Goal: Task Accomplishment & Management: Book appointment/travel/reservation

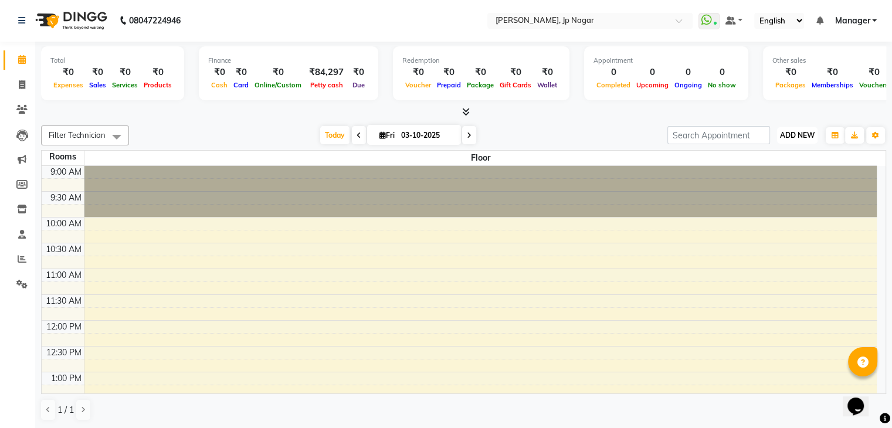
click at [796, 134] on span "ADD NEW" at bounding box center [797, 135] width 35 height 9
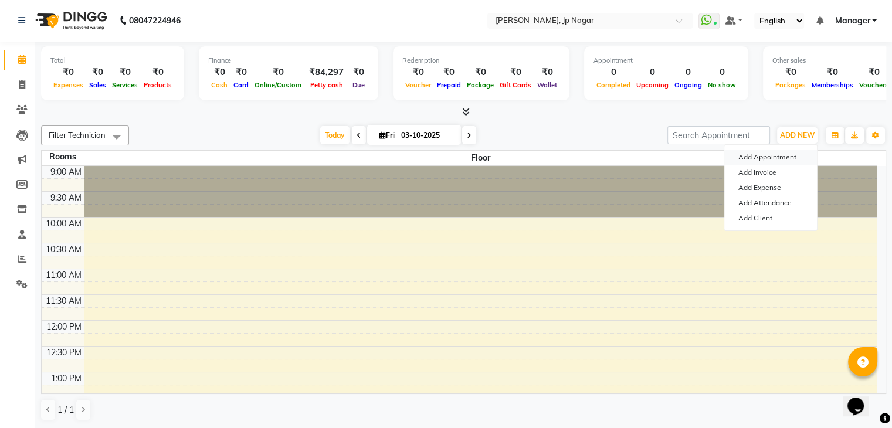
click at [770, 161] on button "Add Appointment" at bounding box center [770, 157] width 93 height 15
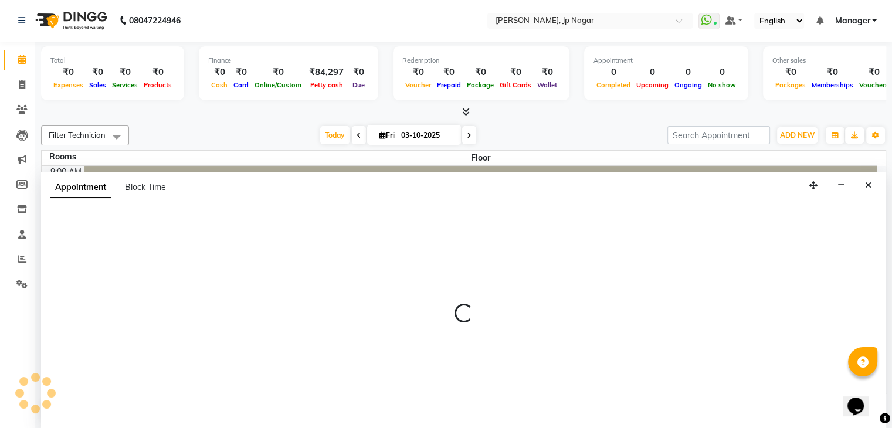
select select "600"
select select "tentative"
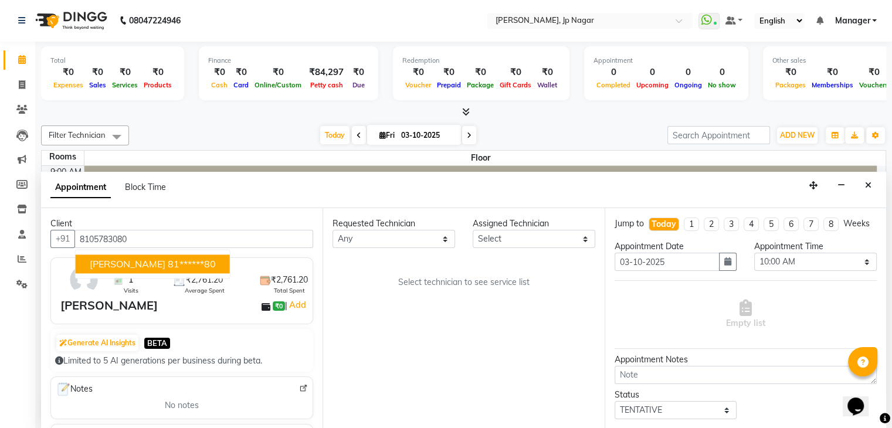
click at [168, 263] on ngb-highlight "81******80" at bounding box center [192, 265] width 48 height 12
type input "81******80"
click at [521, 247] on div "Requested Technician Any ameer asid nl [PERSON_NAME] Suma [PERSON_NAME] Vishnu …" at bounding box center [462, 318] width 281 height 220
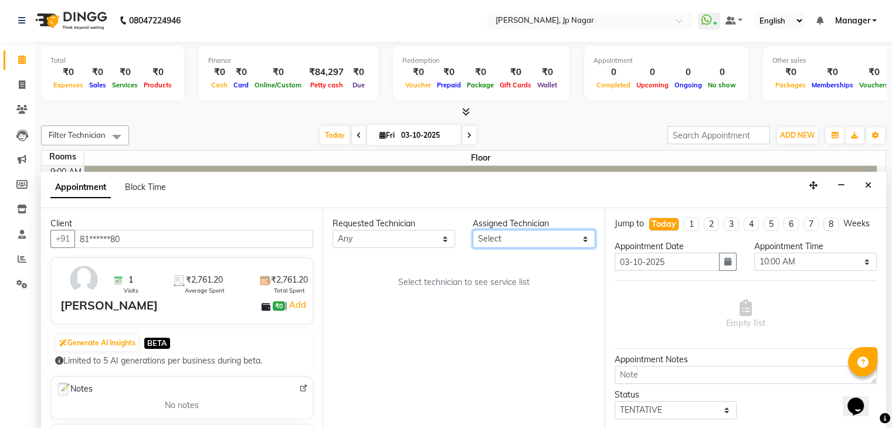
click at [521, 238] on select "Select ameer asid nl [PERSON_NAME] Suma [PERSON_NAME] [DEMOGRAPHIC_DATA]" at bounding box center [534, 239] width 123 height 18
select select "81548"
click at [473, 230] on select "Select ameer asid nl [PERSON_NAME] Suma [PERSON_NAME] [DEMOGRAPHIC_DATA]" at bounding box center [534, 239] width 123 height 18
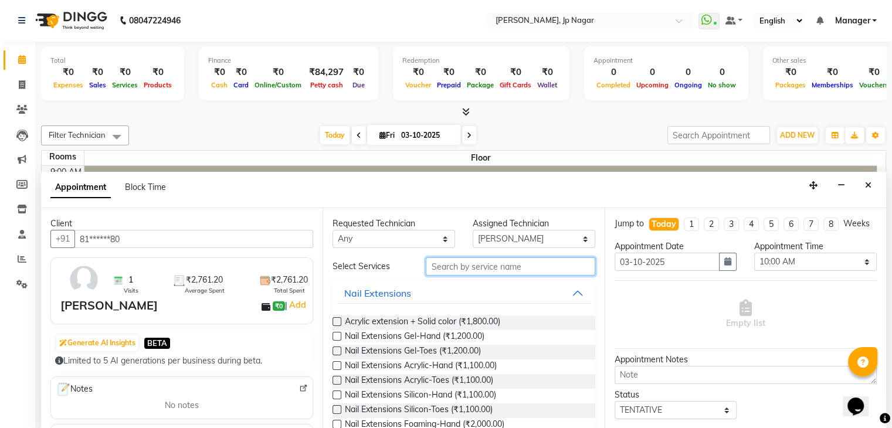
click at [483, 267] on input "text" at bounding box center [510, 266] width 169 height 18
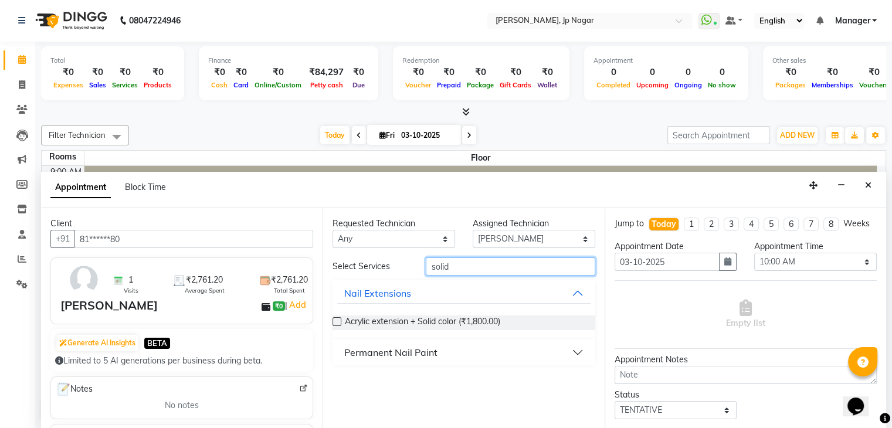
type input "solid"
click at [580, 355] on button "Permanent Nail Paint" at bounding box center [463, 352] width 253 height 21
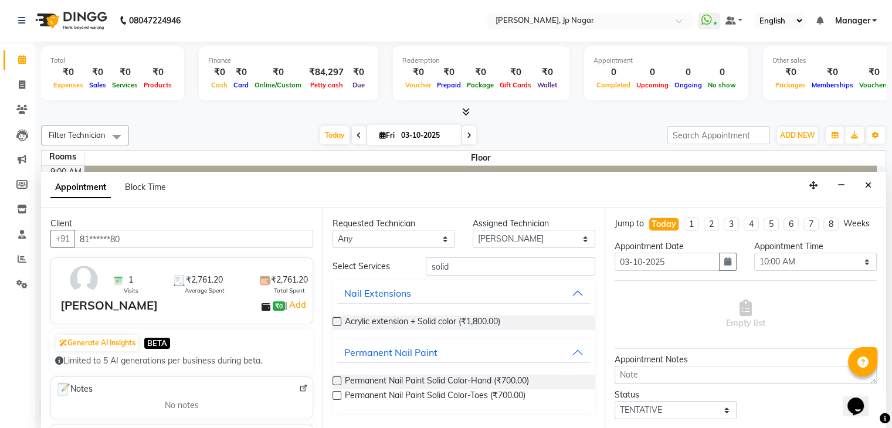
click at [335, 377] on label at bounding box center [336, 380] width 9 height 9
click at [335, 378] on input "checkbox" at bounding box center [336, 382] width 8 height 8
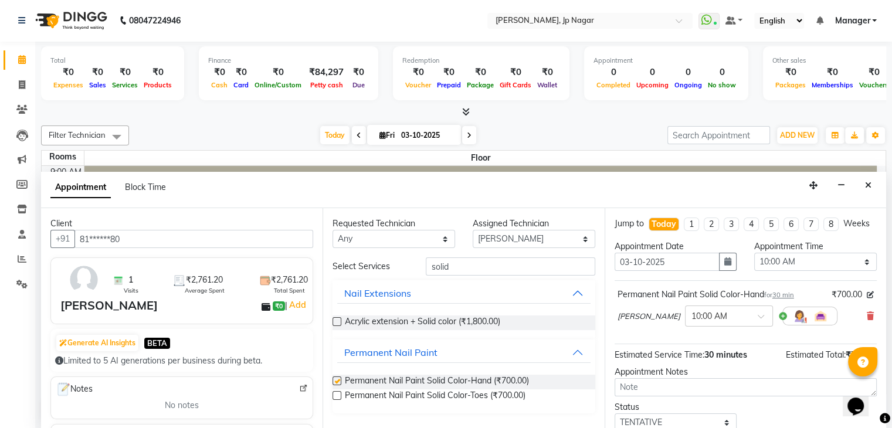
checkbox input "false"
click at [829, 271] on select "Select 10:00 AM 10:15 AM 10:30 AM 10:45 AM 11:00 AM 11:15 AM 11:30 AM 11:45 AM …" at bounding box center [815, 262] width 123 height 18
select select "990"
click at [754, 263] on select "Select 10:00 AM 10:15 AM 10:30 AM 10:45 AM 11:00 AM 11:15 AM 11:30 AM 11:45 AM …" at bounding box center [815, 262] width 123 height 18
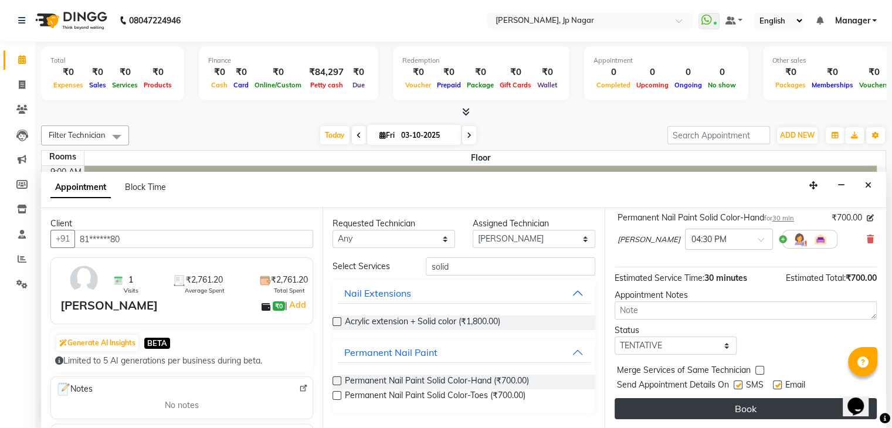
click at [746, 410] on button "Book" at bounding box center [745, 408] width 262 height 21
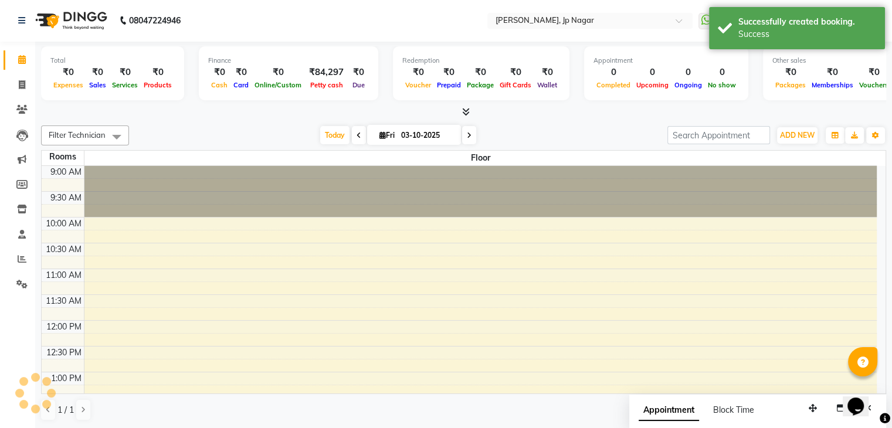
scroll to position [0, 0]
